Goal: Register for event/course: Register for event/course

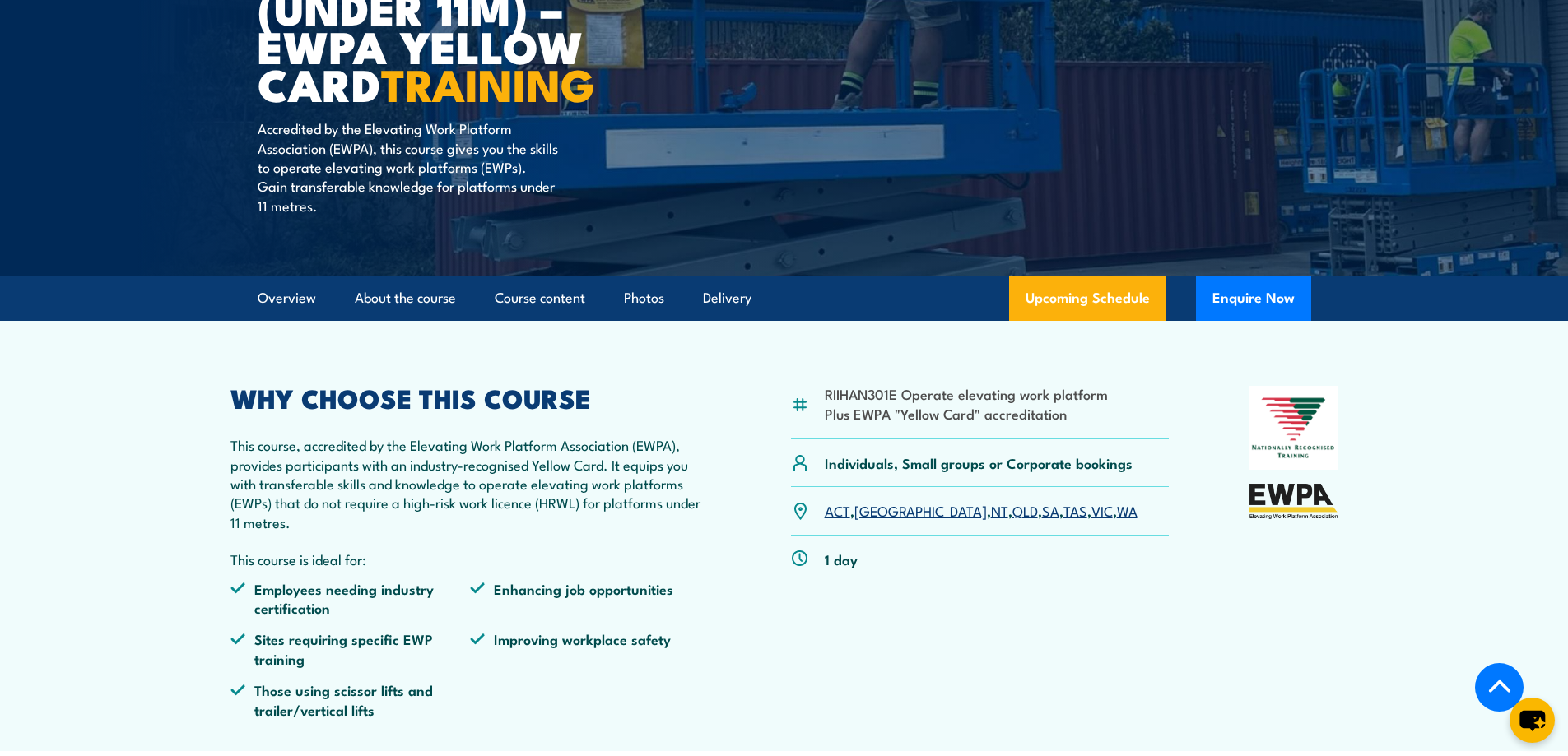
scroll to position [329, 0]
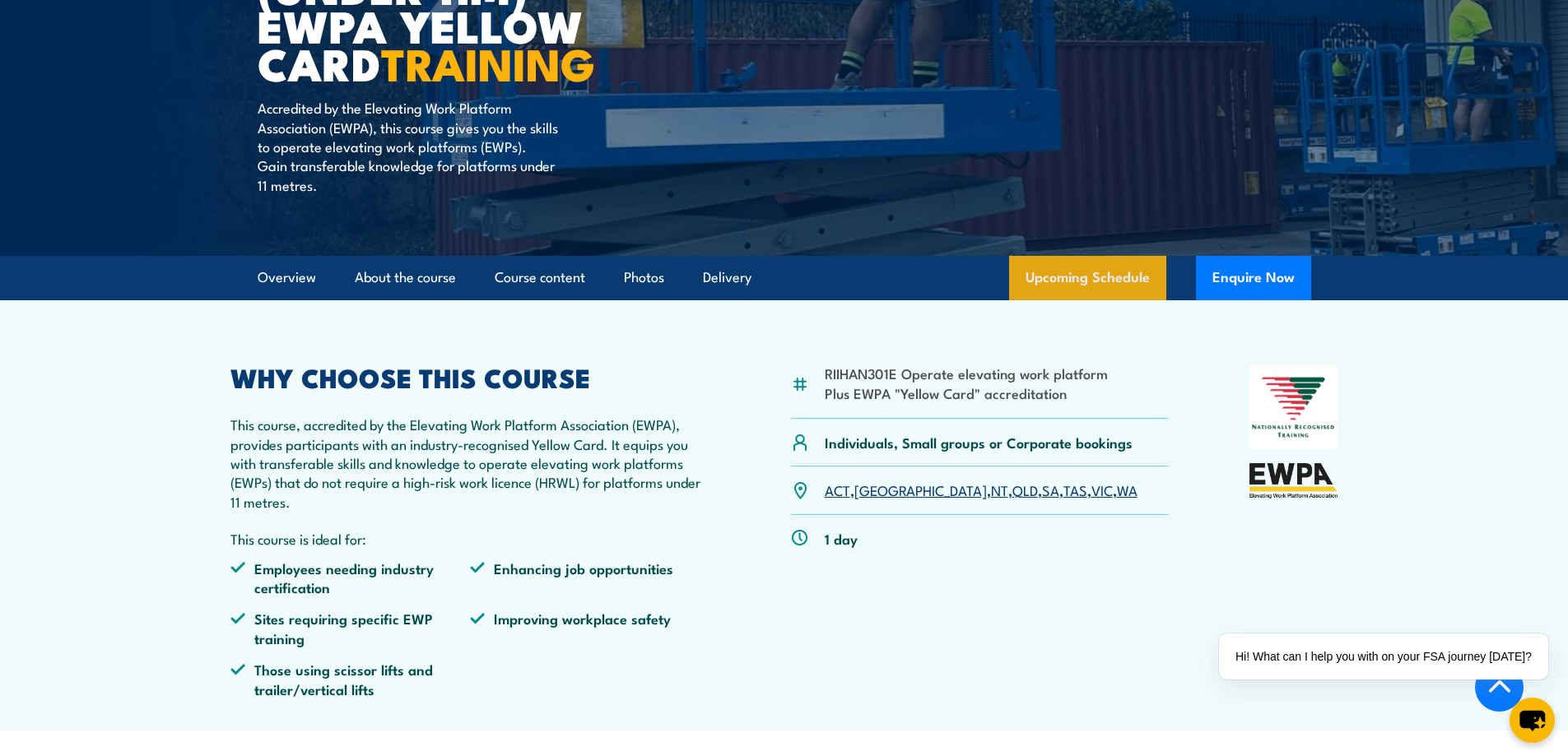
click at [1127, 275] on link "Upcoming Schedule" at bounding box center [1088, 277] width 157 height 44
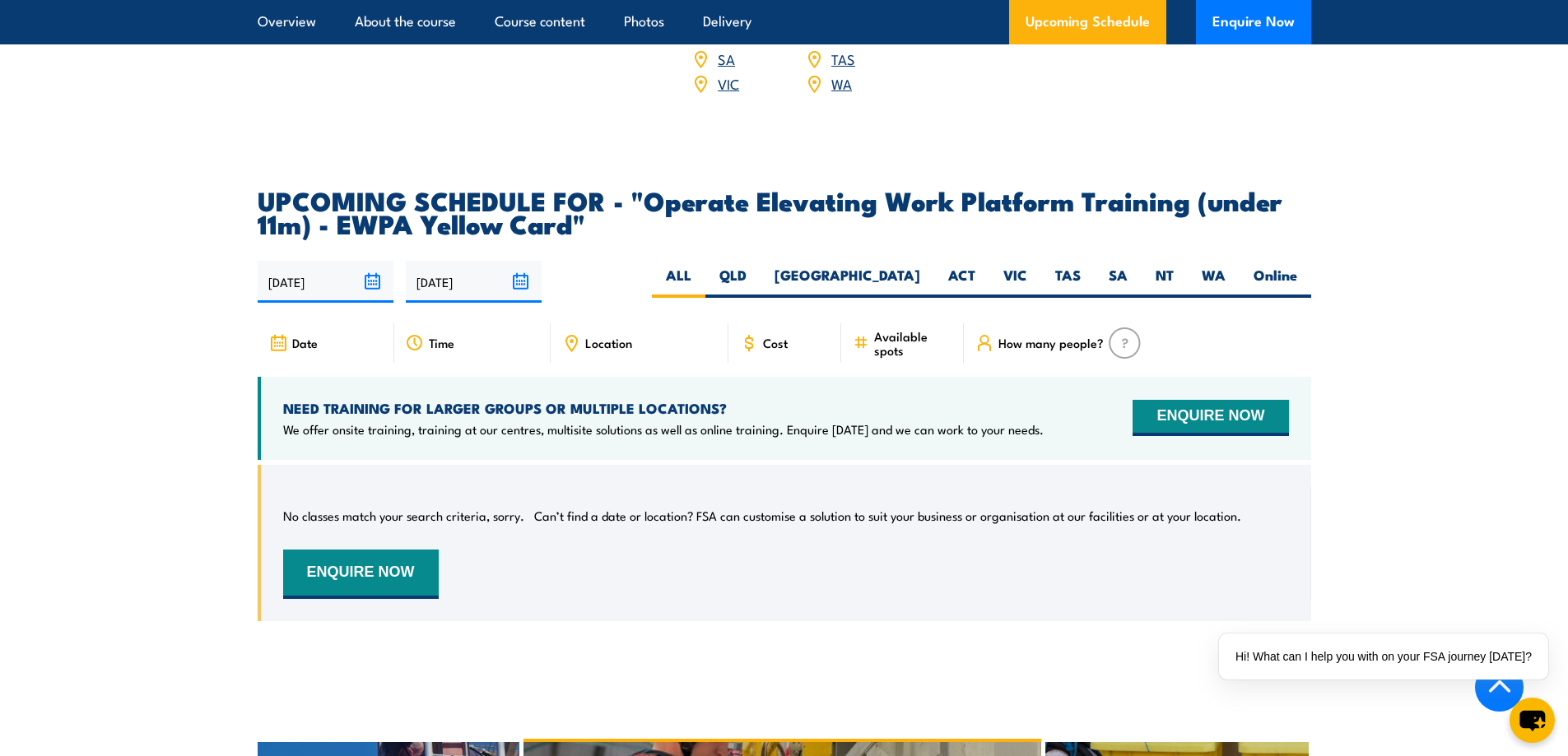
scroll to position [2420, 0]
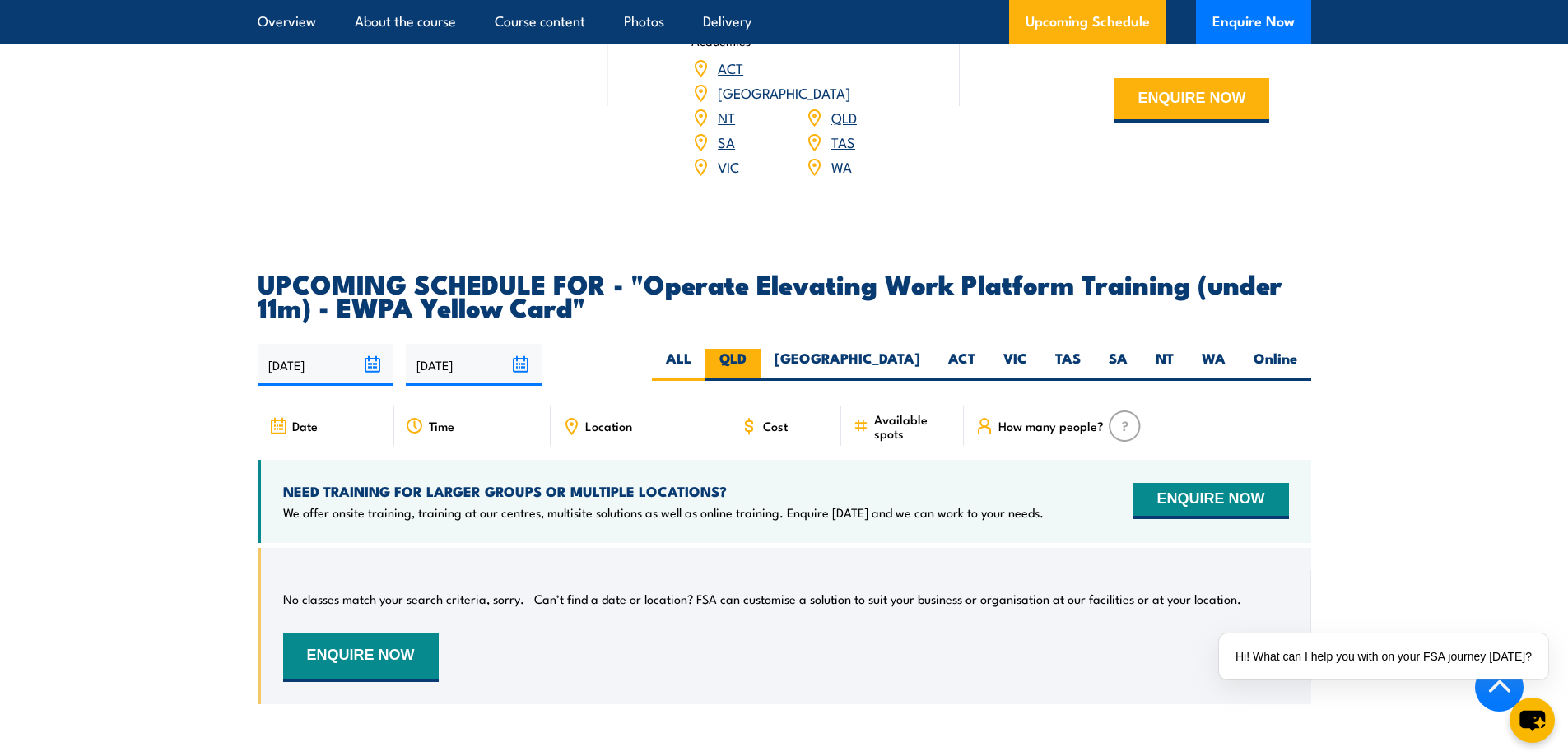
click at [760, 348] on label "QLD" at bounding box center [733, 364] width 55 height 32
click at [757, 348] on input "QLD" at bounding box center [751, 353] width 10 height 10
radio input "true"
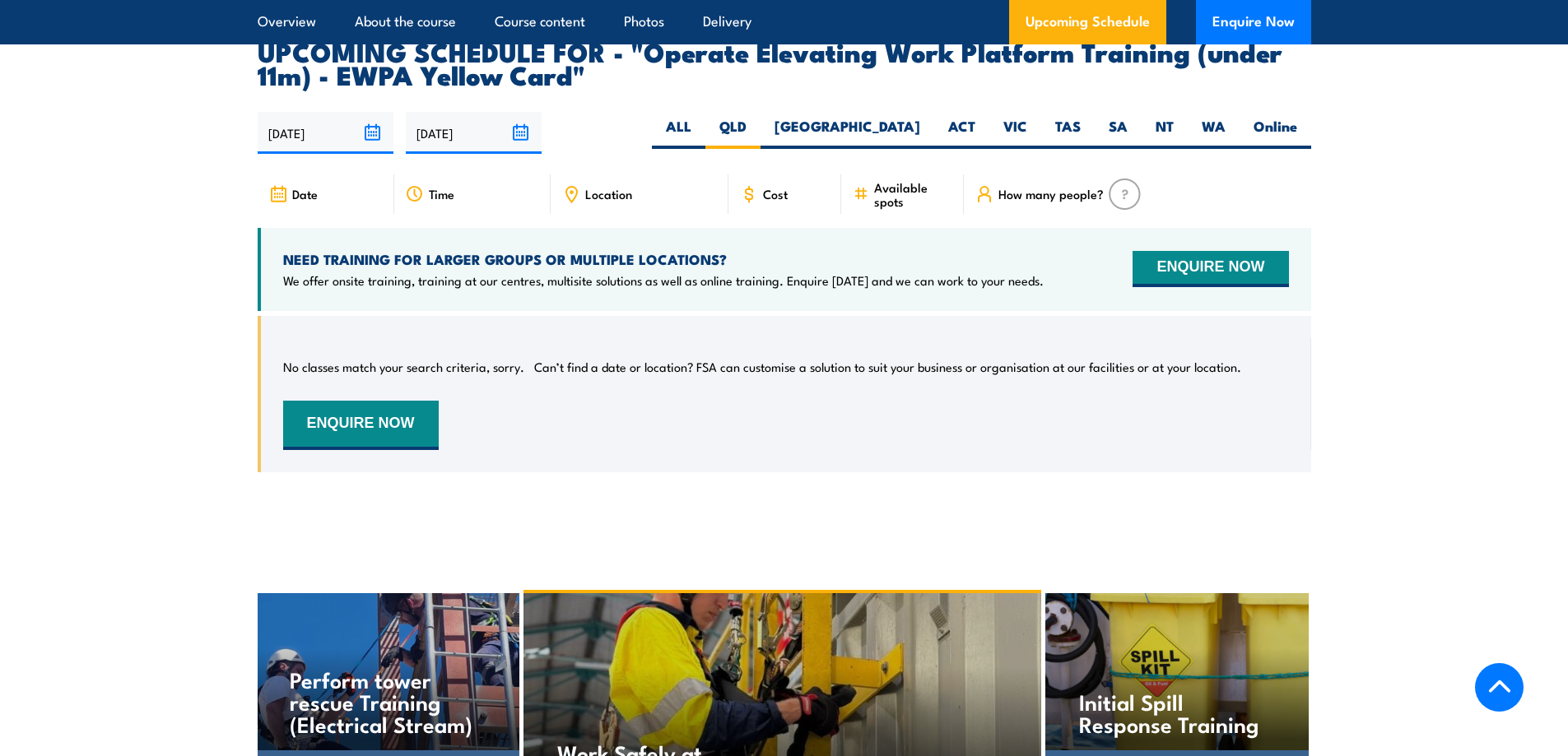
scroll to position [2667, 0]
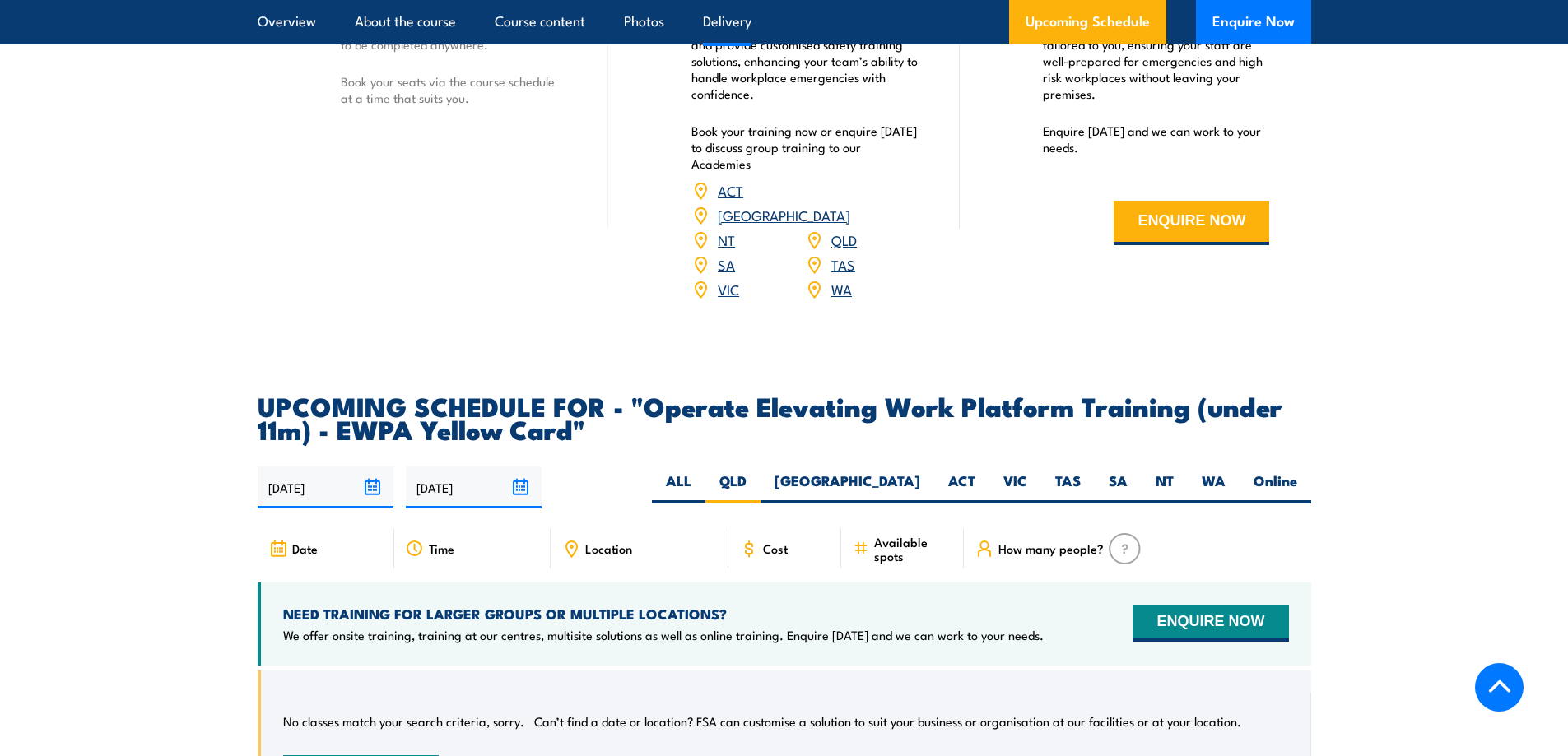
scroll to position [2379, 0]
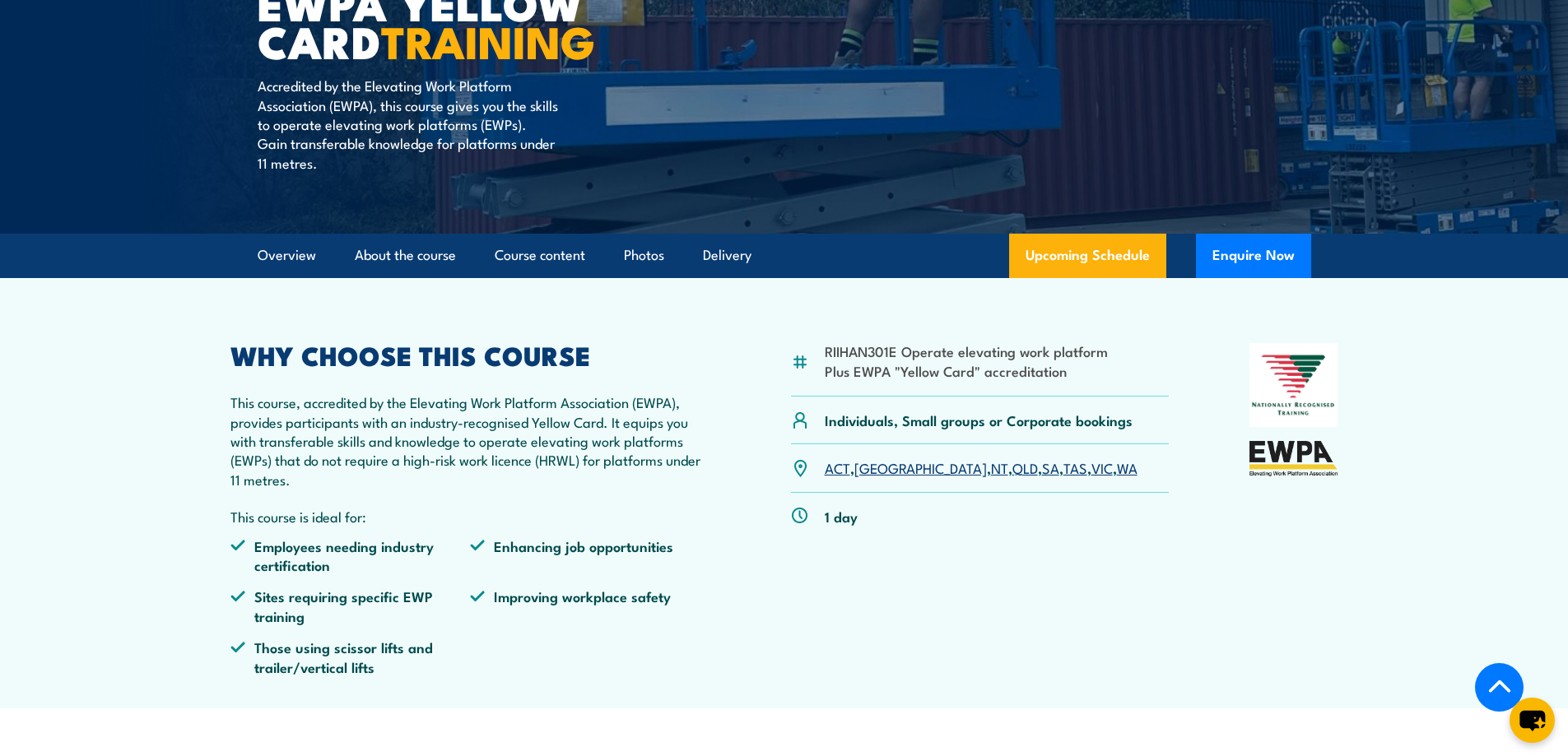
scroll to position [329, 0]
